Goal: Task Accomplishment & Management: Use online tool/utility

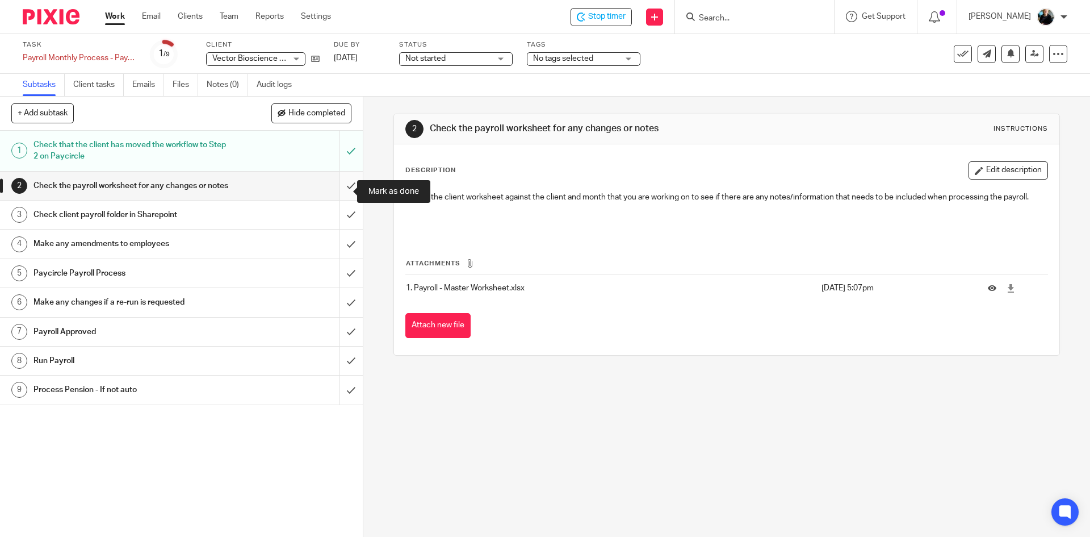
click at [340, 194] on input "submit" at bounding box center [181, 186] width 363 height 28
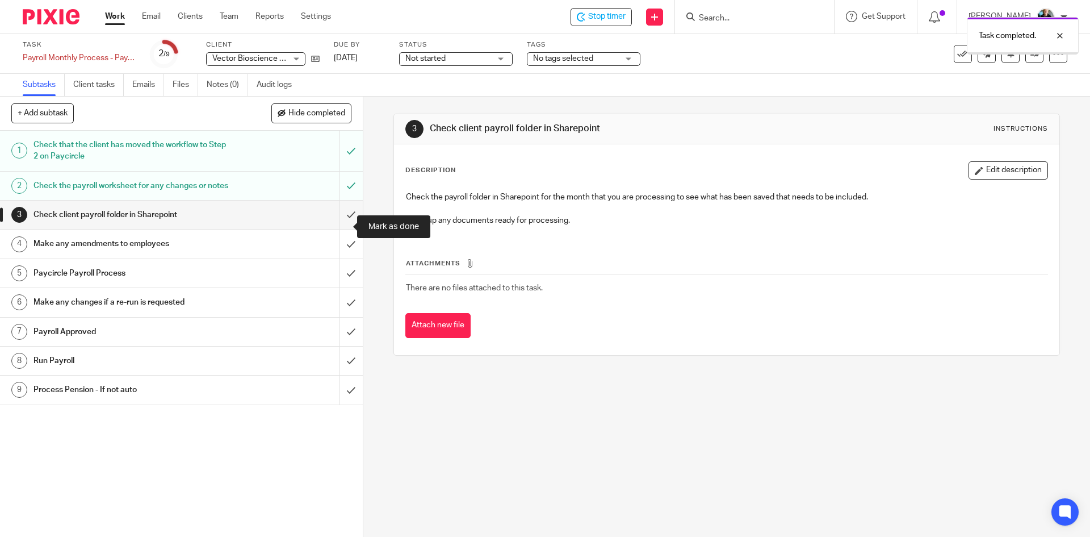
click at [339, 226] on input "submit" at bounding box center [181, 214] width 363 height 28
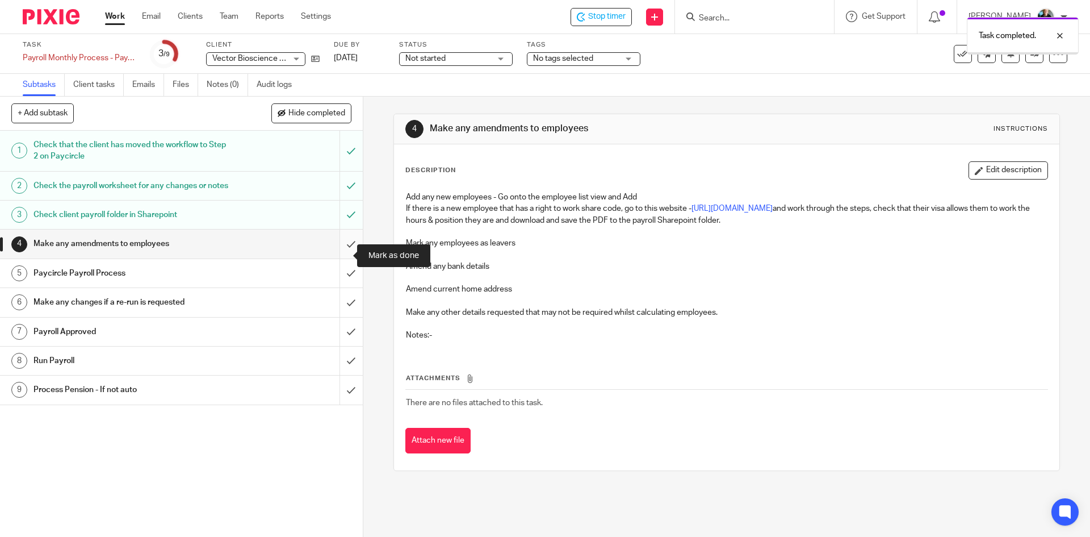
click at [336, 256] on input "submit" at bounding box center [181, 243] width 363 height 28
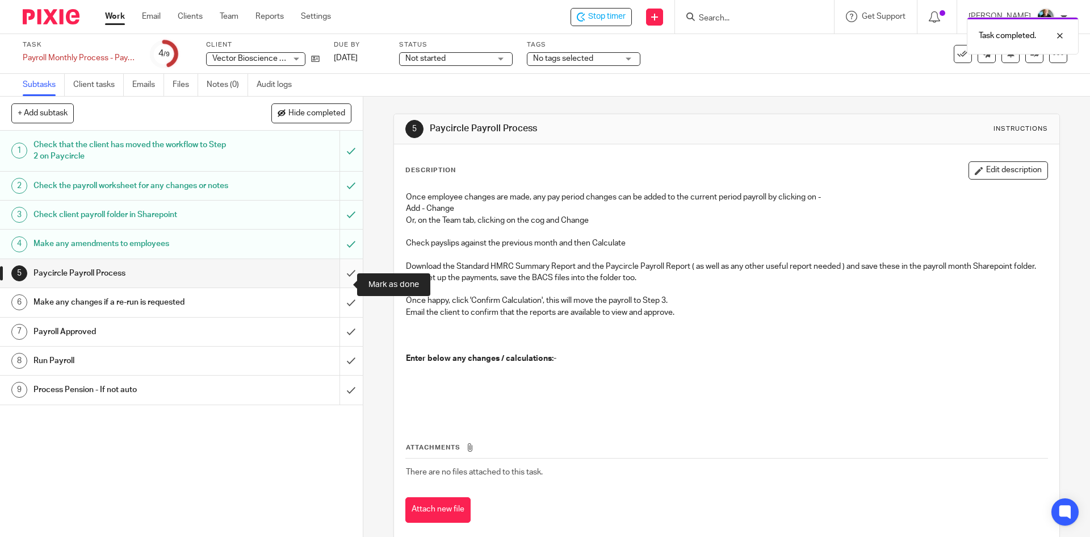
click at [337, 287] on input "submit" at bounding box center [181, 273] width 363 height 28
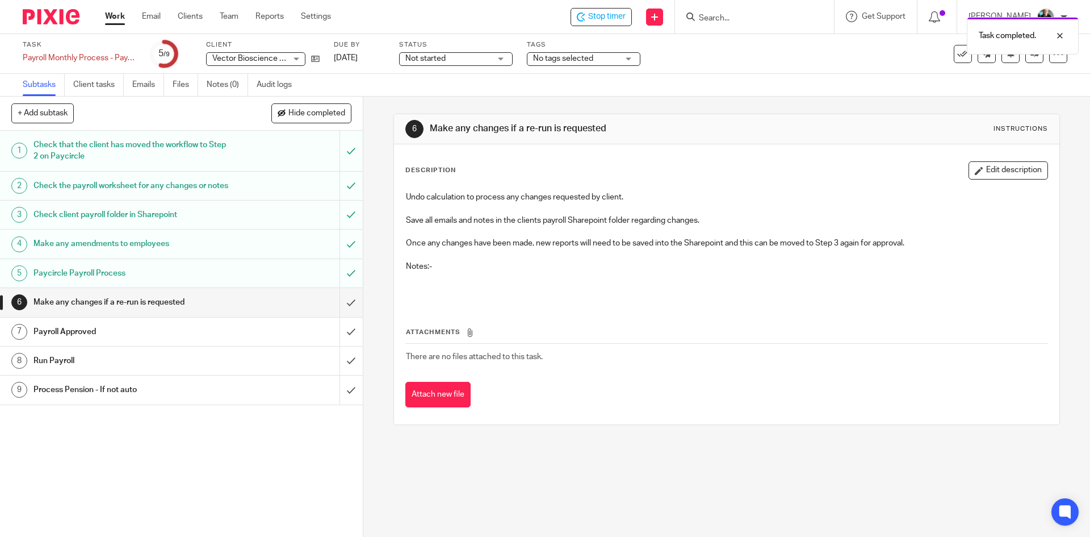
click at [593, 17] on div "Task completed." at bounding box center [812, 32] width 534 height 43
click at [609, 20] on div "Task completed." at bounding box center [812, 32] width 534 height 43
click at [609, 23] on div "Stop timer" at bounding box center [601, 17] width 61 height 18
click at [725, 18] on input "Search" at bounding box center [749, 19] width 102 height 10
